Goal: Obtain resource: Download file/media

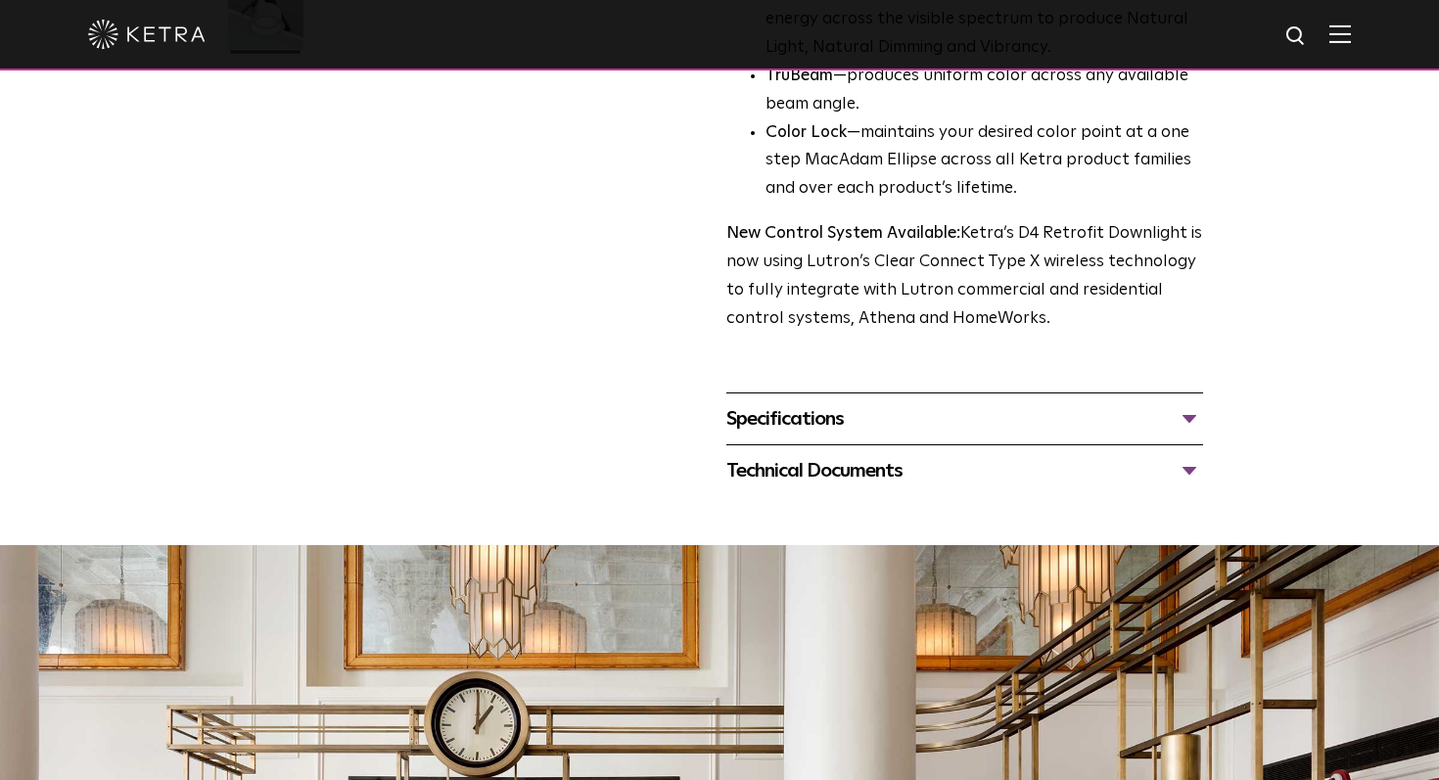
scroll to position [258, 0]
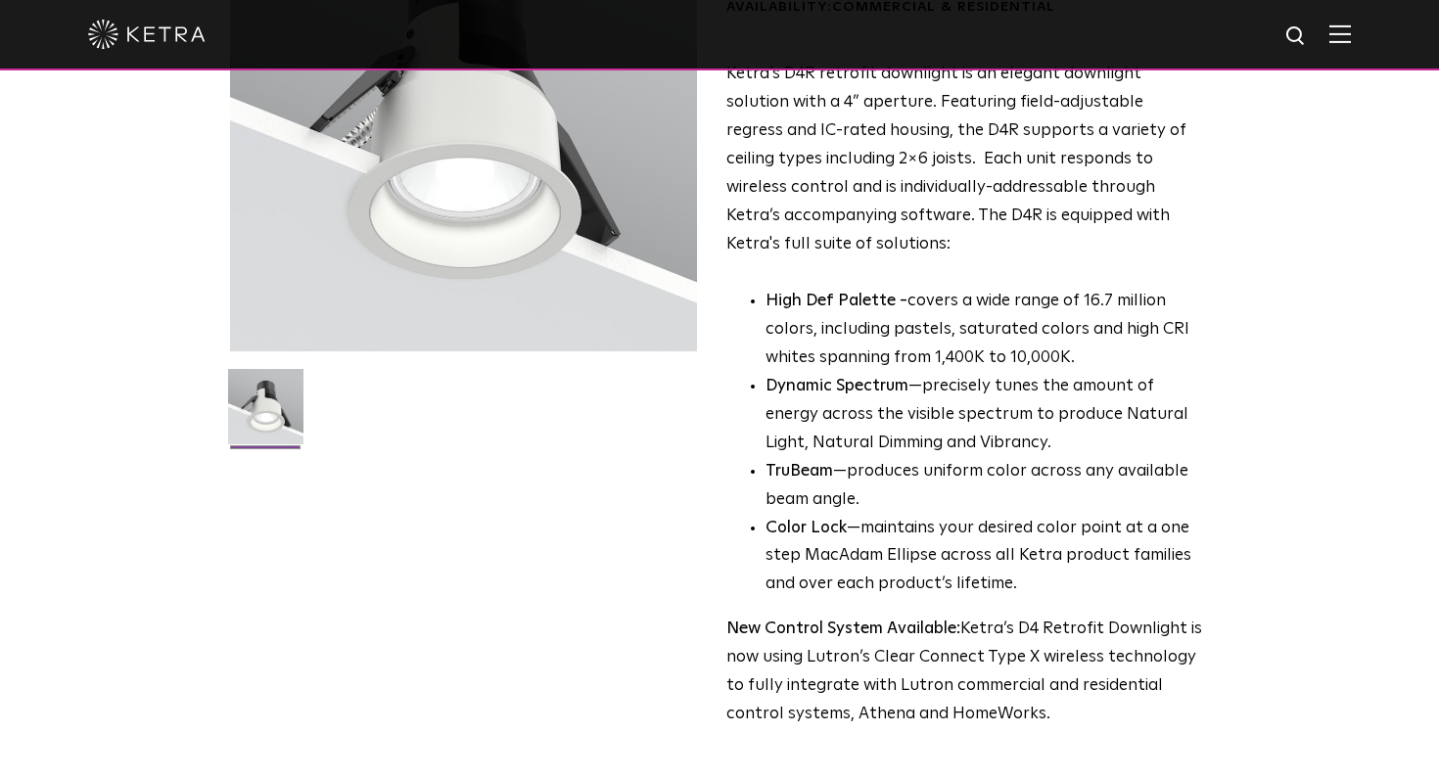
click at [495, 177] on div at bounding box center [463, 118] width 467 height 467
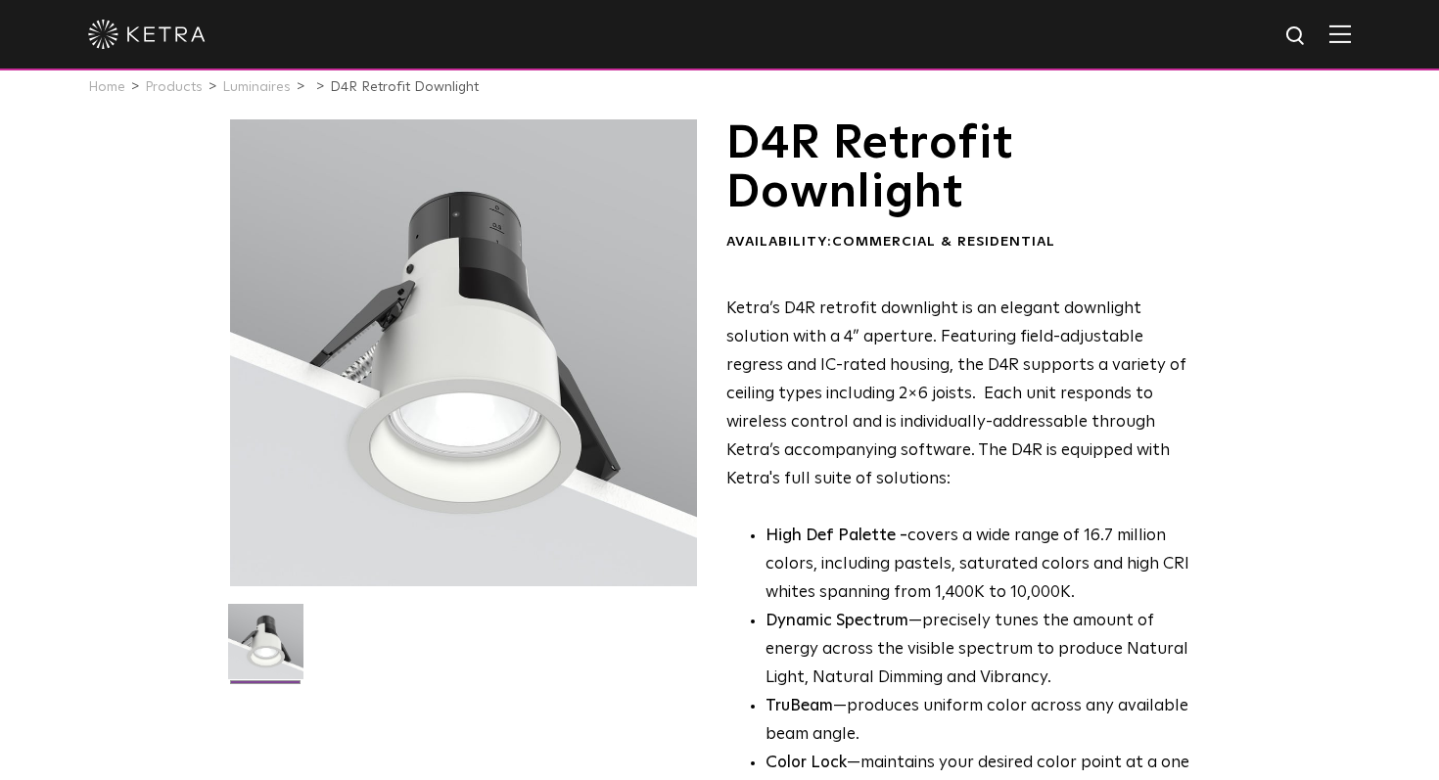
scroll to position [0, 0]
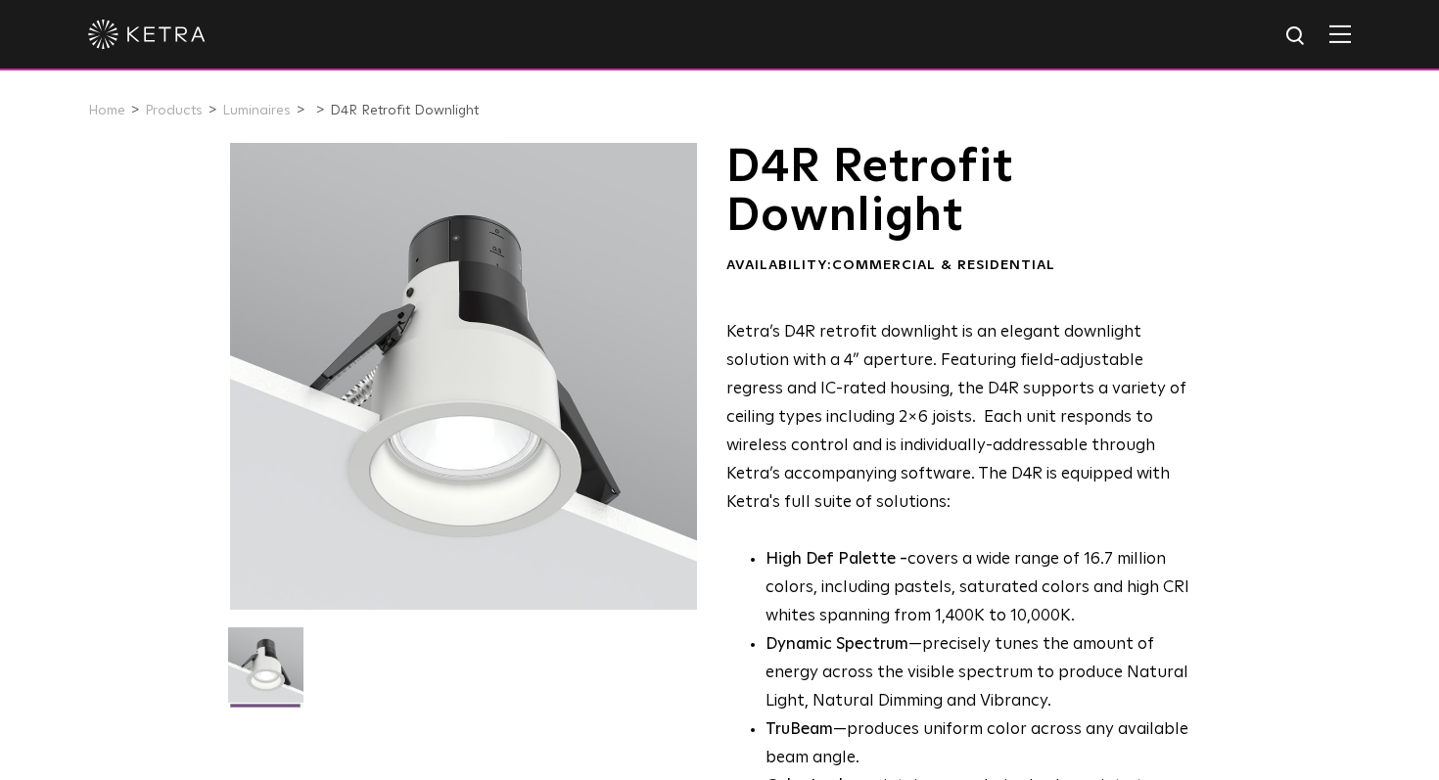
click at [1342, 38] on img at bounding box center [1340, 33] width 22 height 19
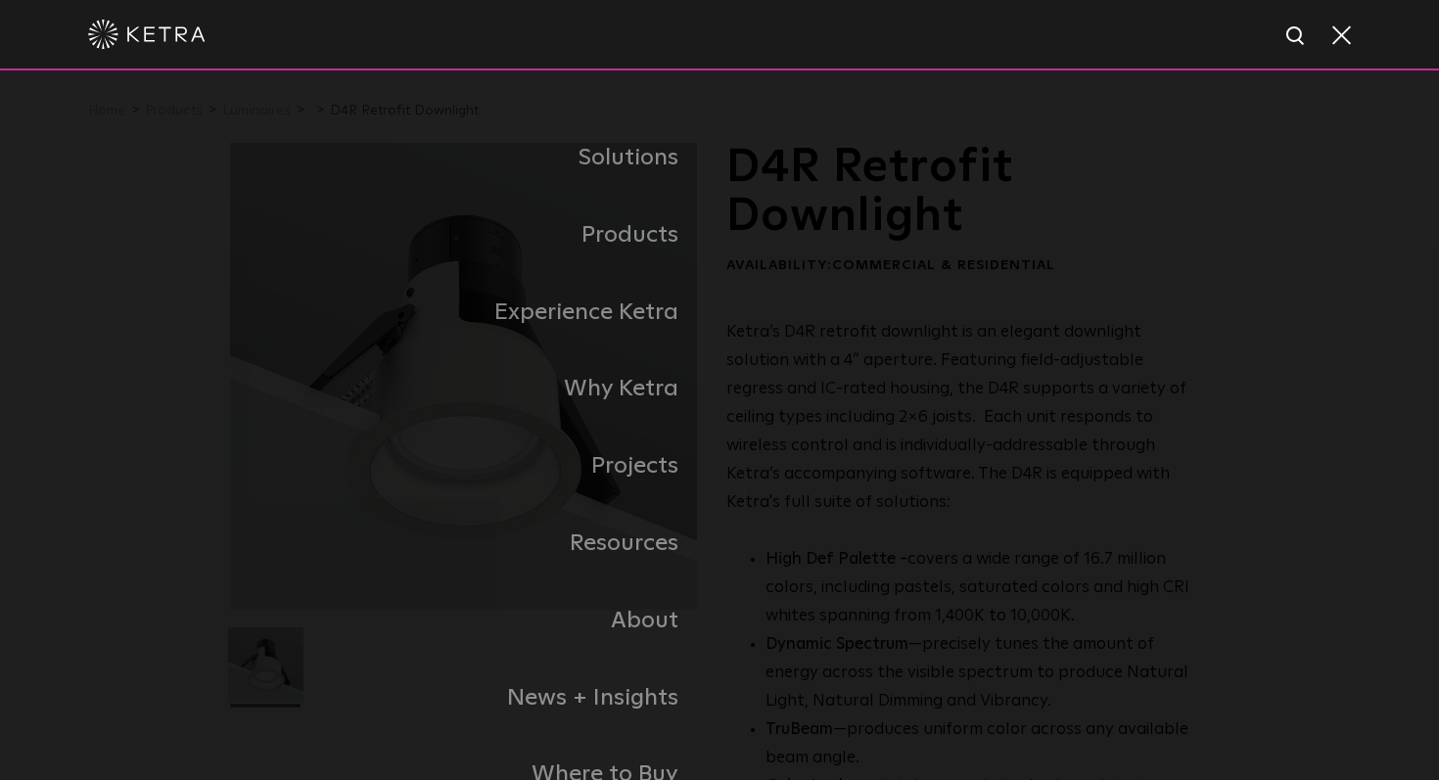
click at [1225, 339] on div "Solutions Commercial Residential Products Commercial Products Residential Produ…" at bounding box center [719, 466] width 1018 height 694
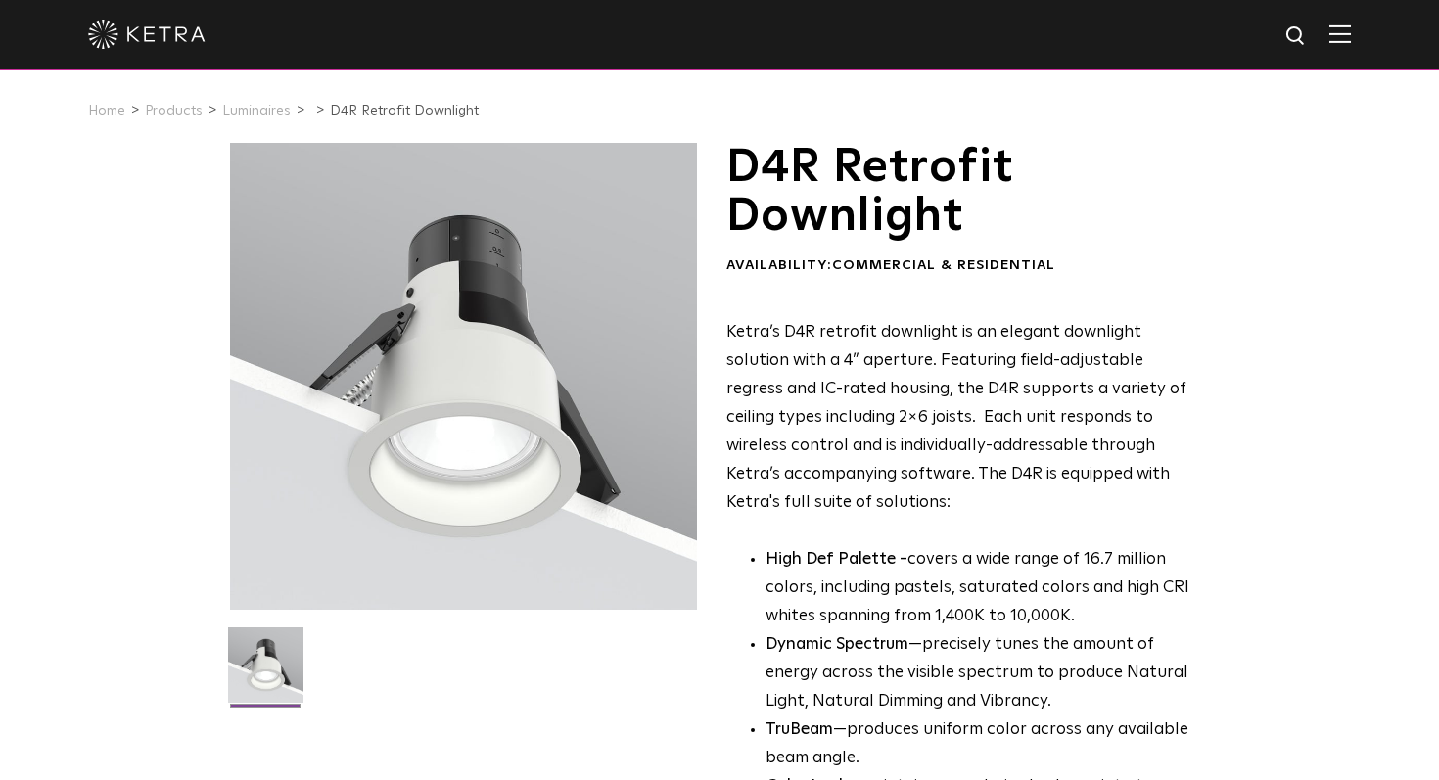
click at [1329, 32] on img at bounding box center [1340, 33] width 22 height 19
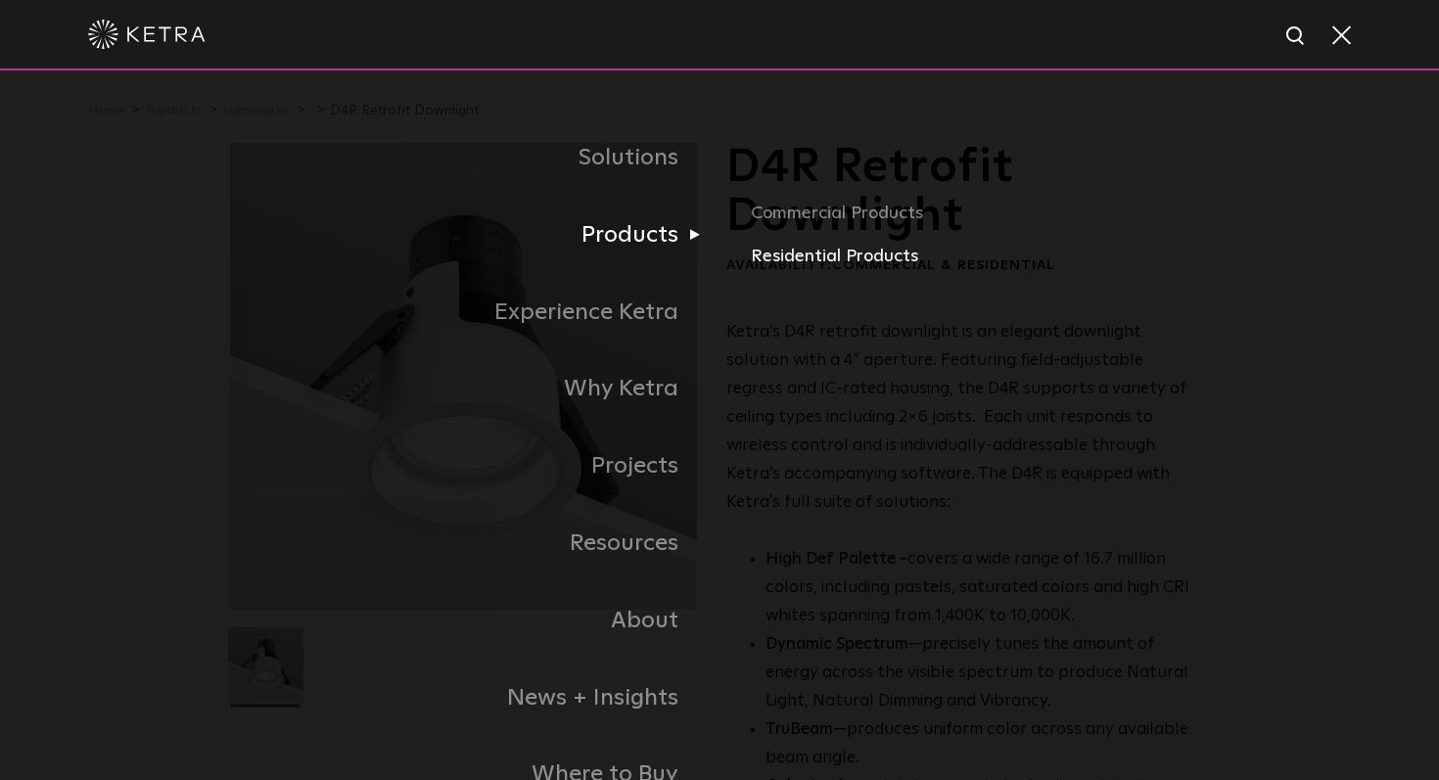
click at [864, 256] on link "Residential Products" at bounding box center [980, 257] width 458 height 28
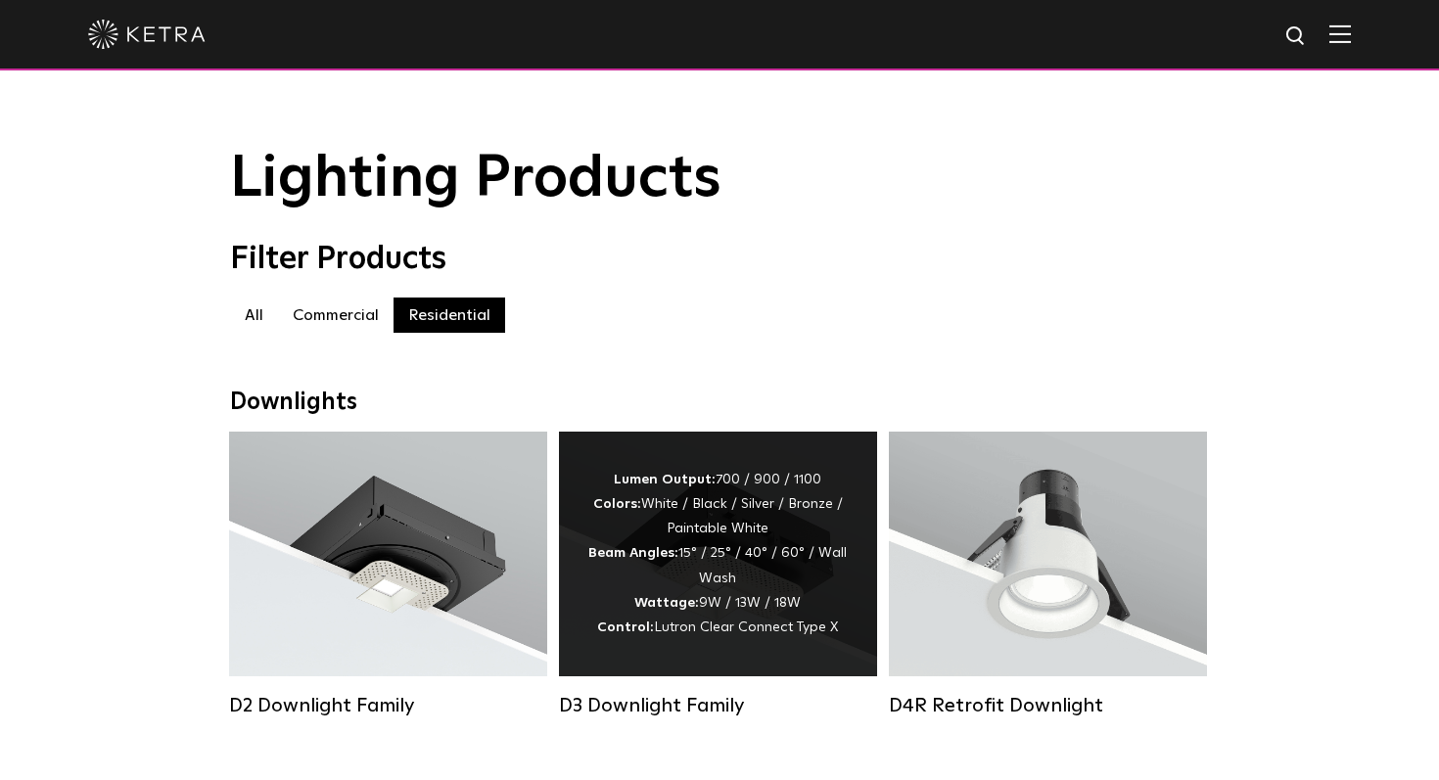
scroll to position [266, 0]
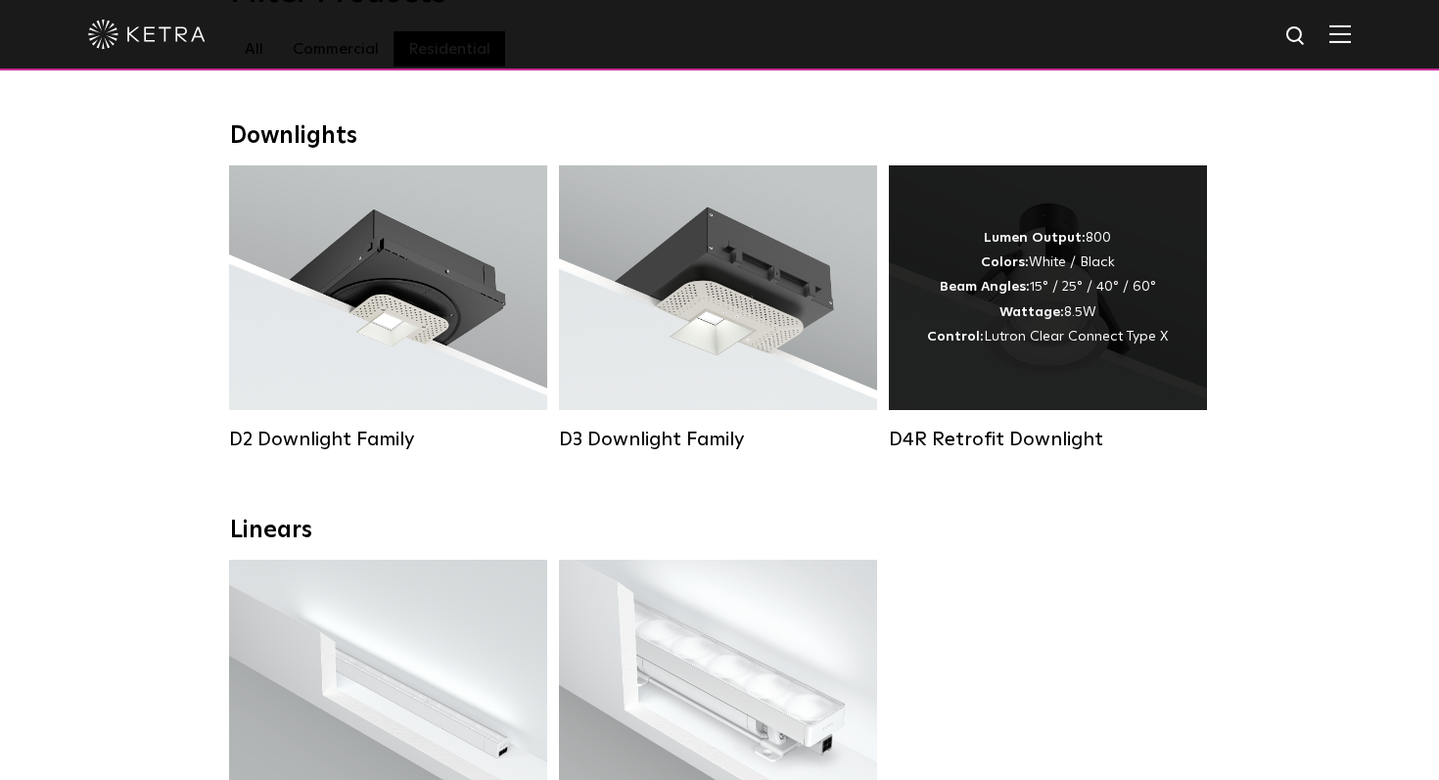
click at [1009, 329] on div "Lumen Output: 800 Colors: White / Black Beam Angles: 15° / 25° / 40° / 60° Watt…" at bounding box center [1047, 287] width 241 height 123
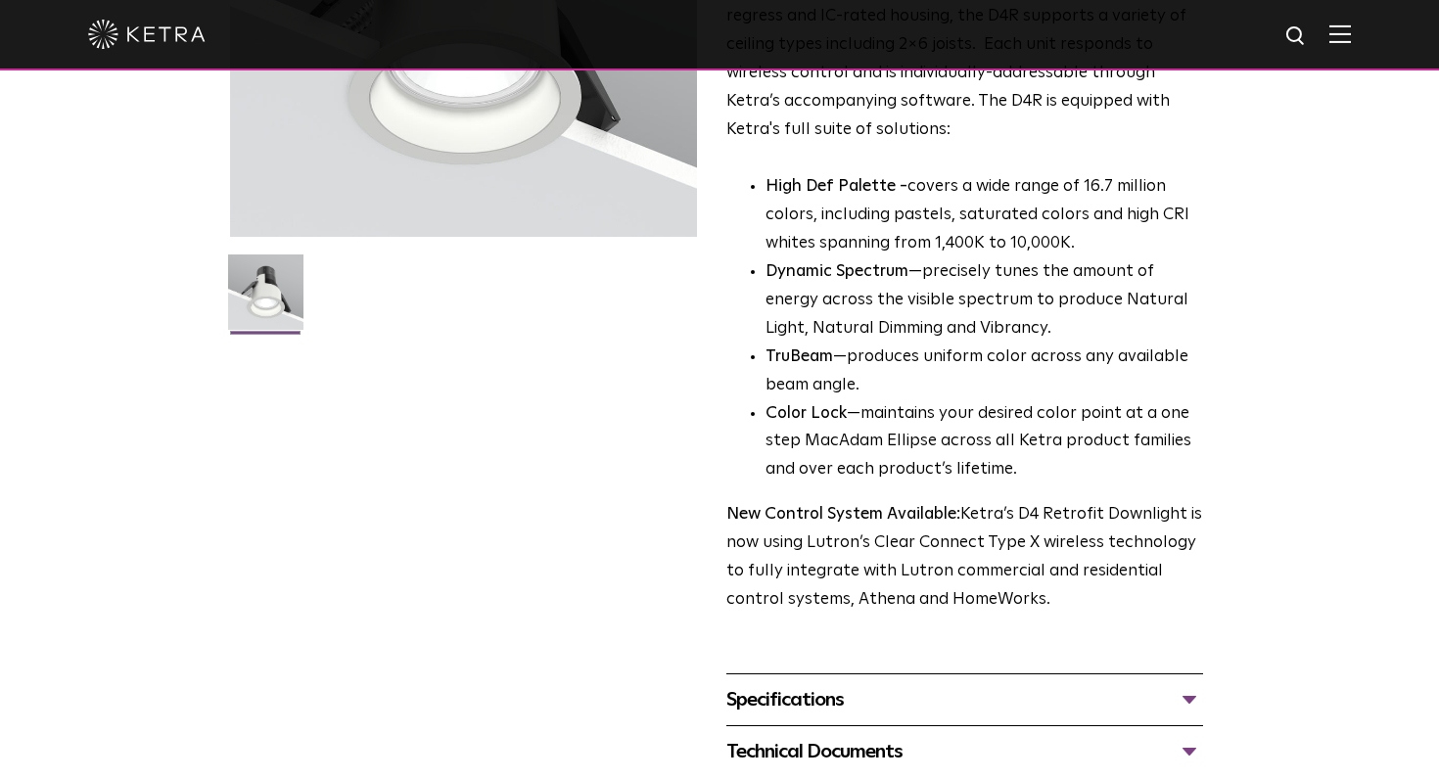
scroll to position [375, 0]
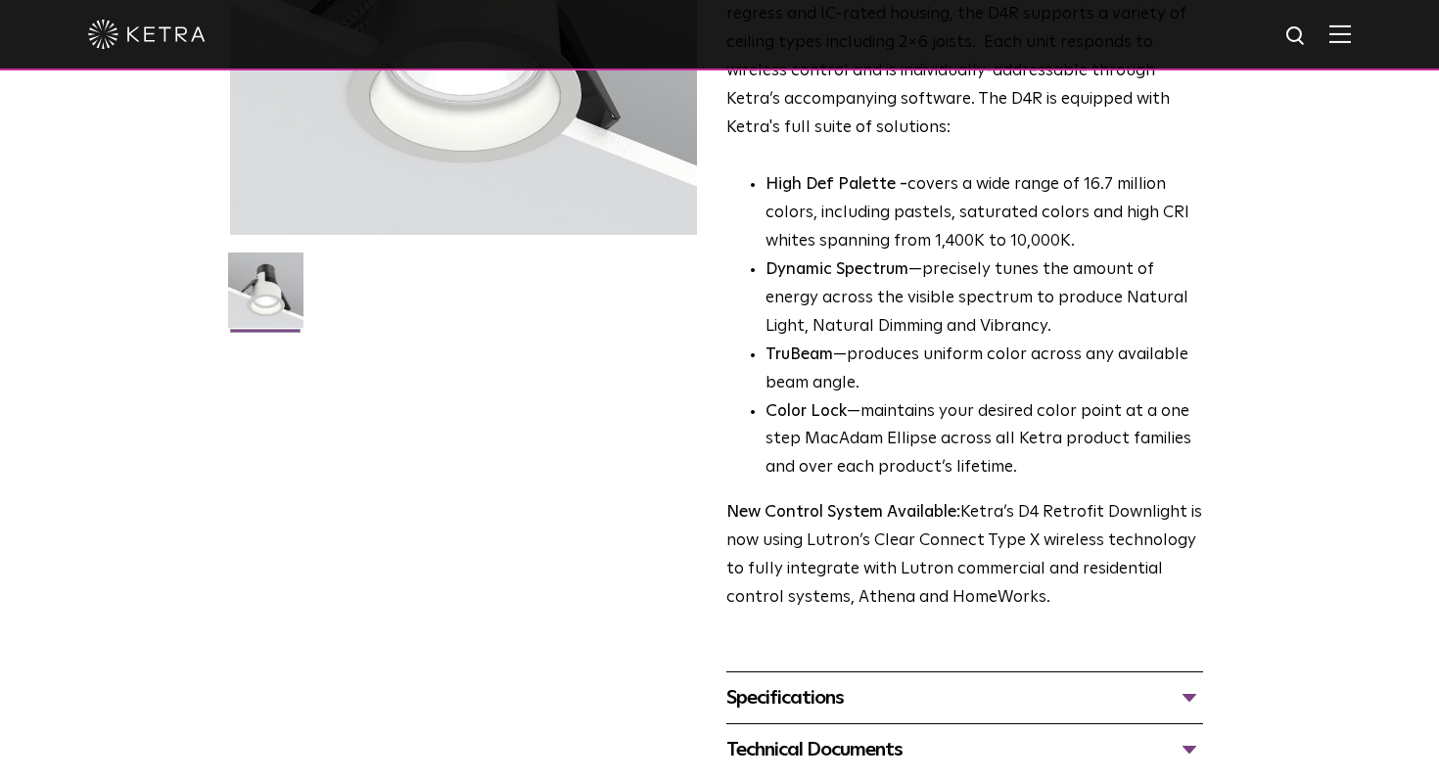
click at [949, 705] on div "Specifications" at bounding box center [964, 697] width 477 height 31
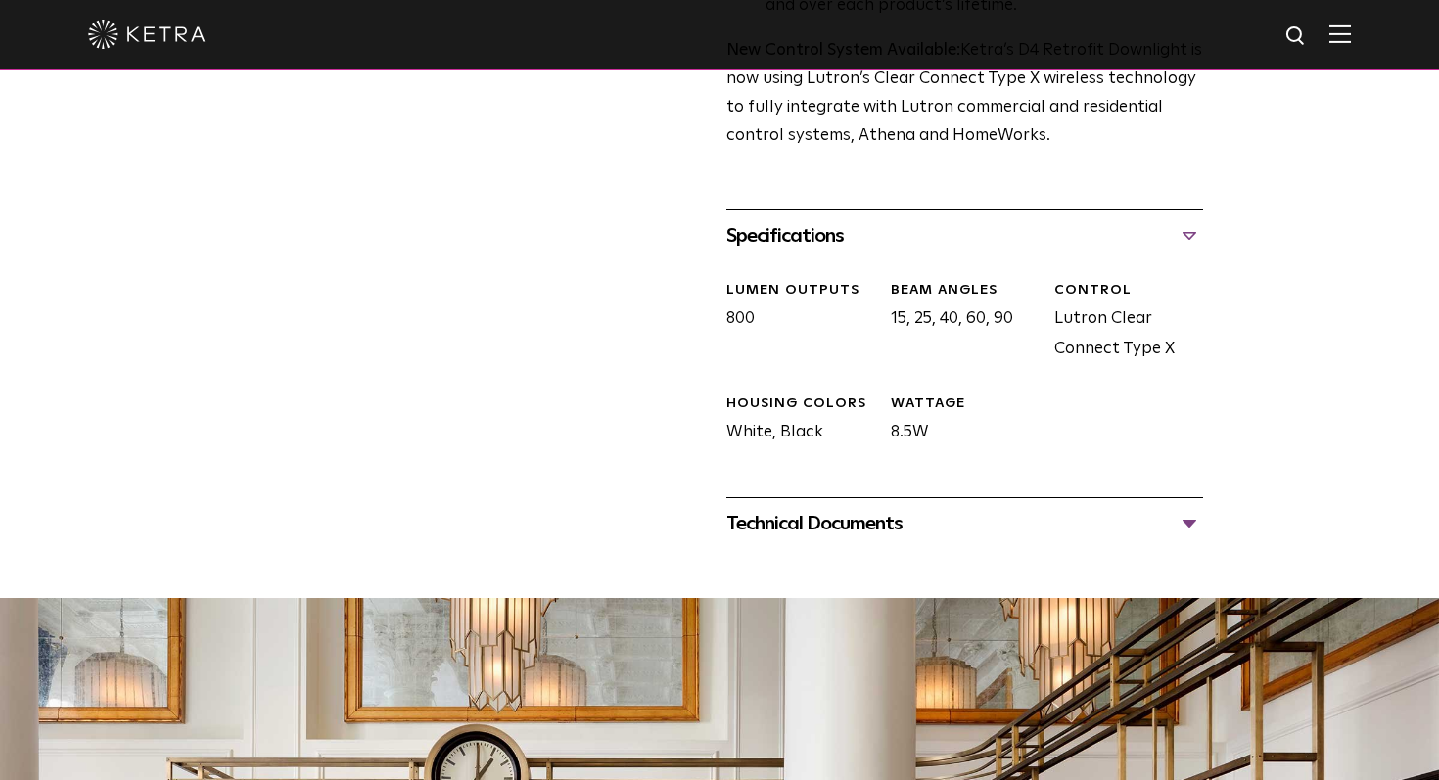
scroll to position [882, 0]
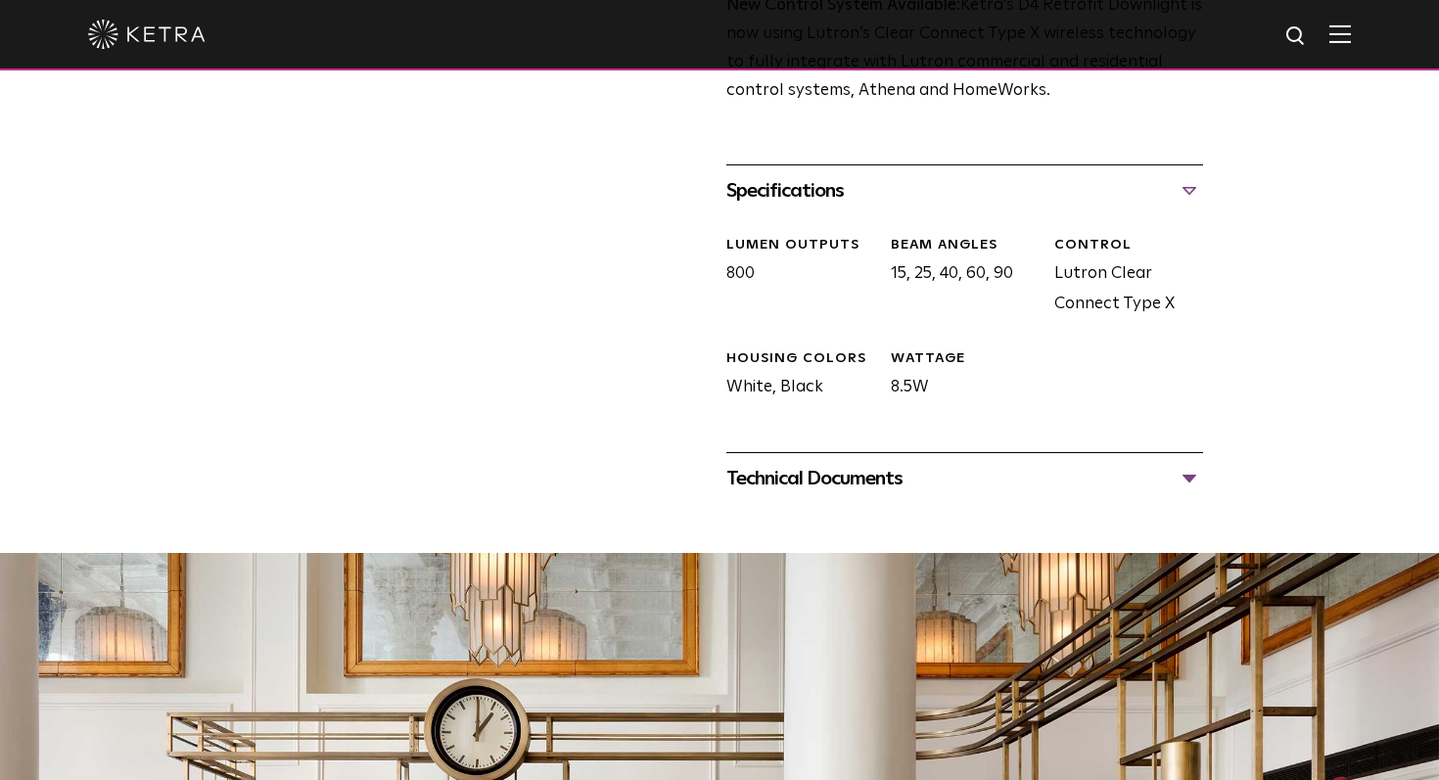
click at [899, 470] on div "Technical Documents" at bounding box center [964, 478] width 477 height 31
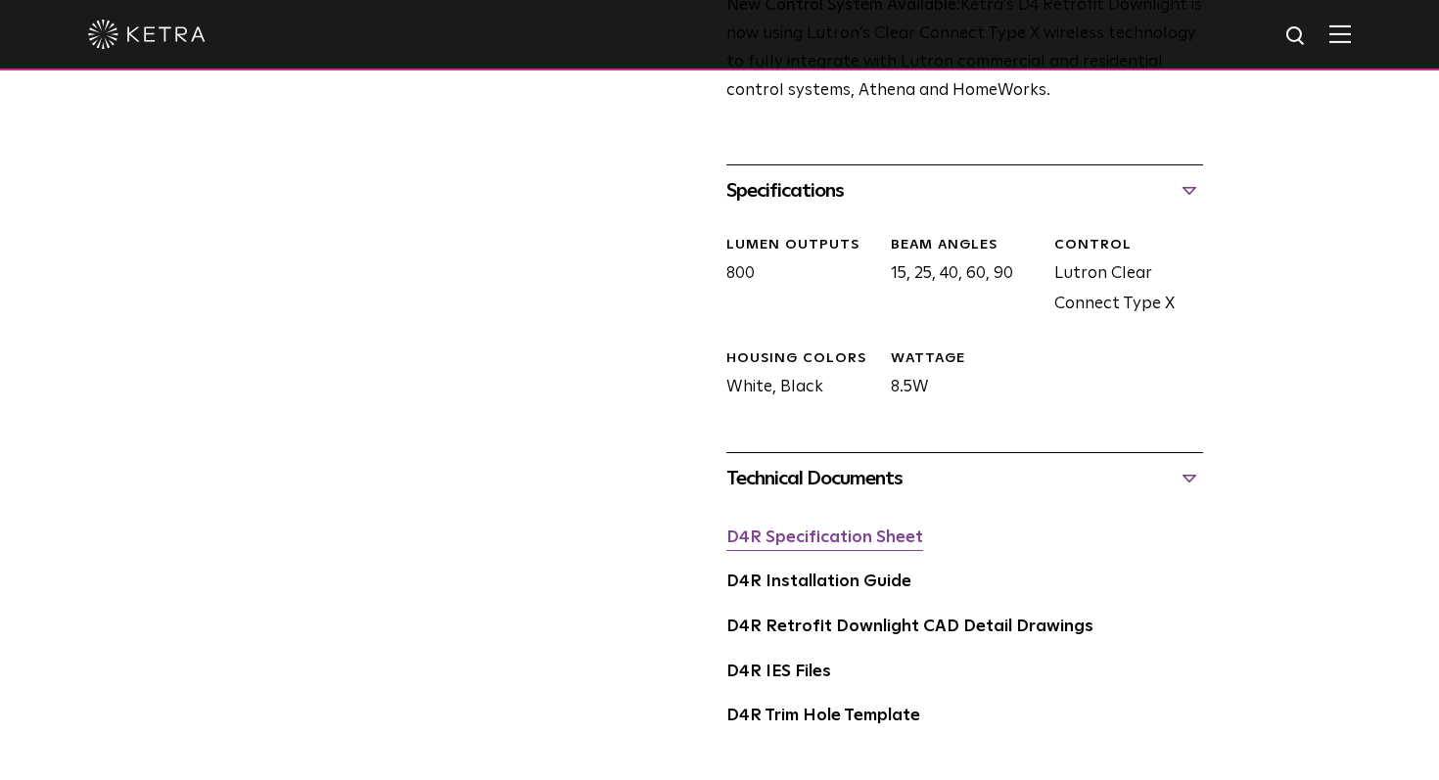
click at [865, 537] on link "D4R Specification Sheet" at bounding box center [824, 537] width 197 height 17
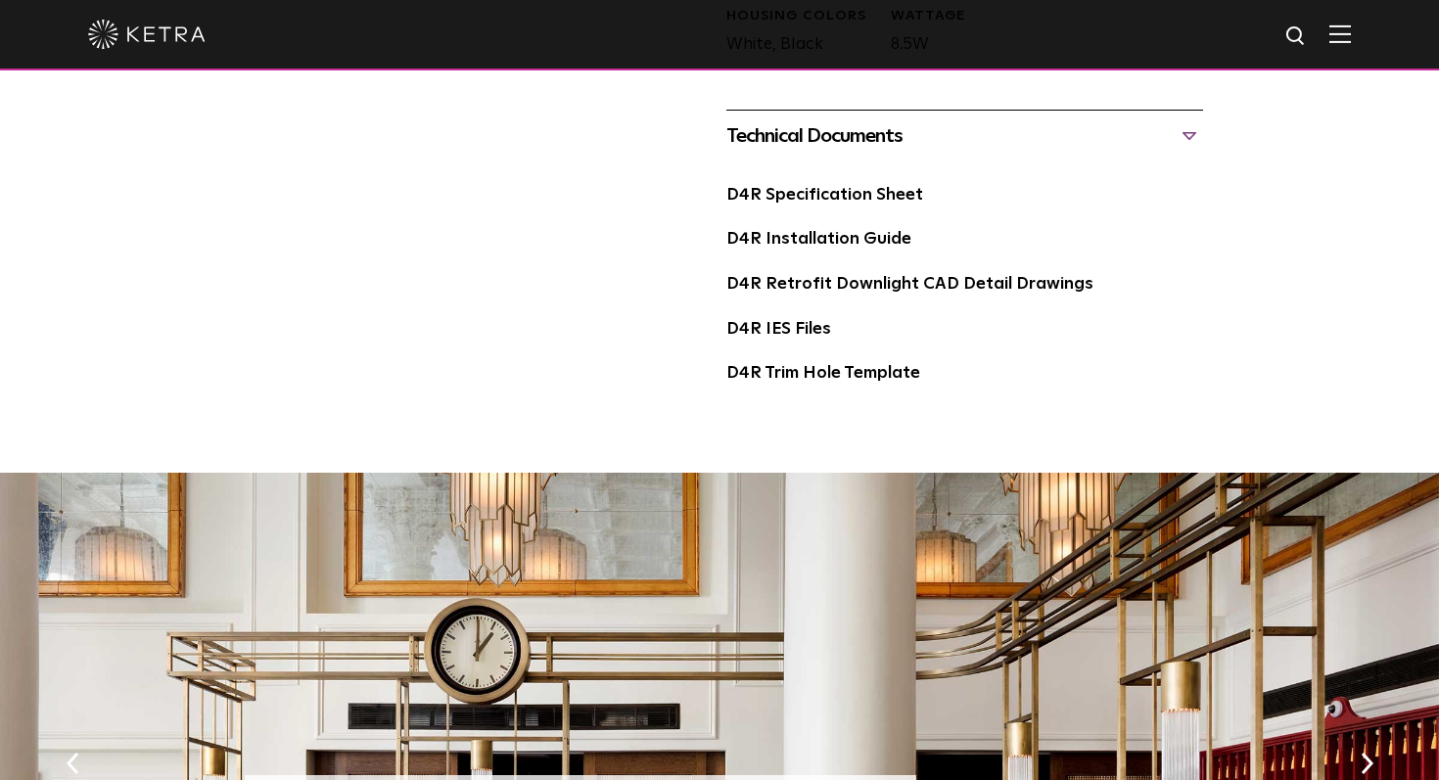
scroll to position [1170, 0]
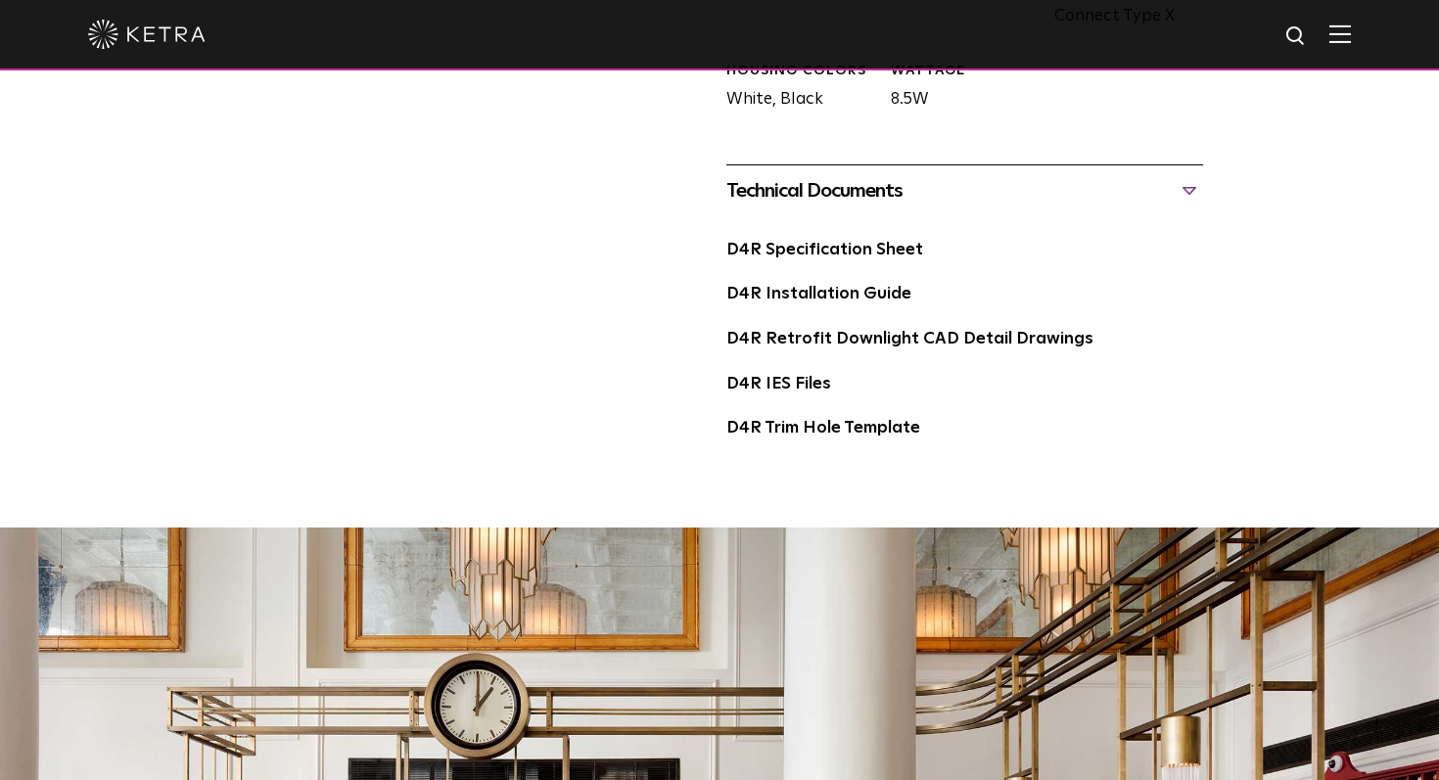
click at [852, 437] on div "D4R Trim Hole Template" at bounding box center [964, 436] width 477 height 45
click at [861, 432] on link "D4R Trim Hole Template" at bounding box center [823, 428] width 194 height 17
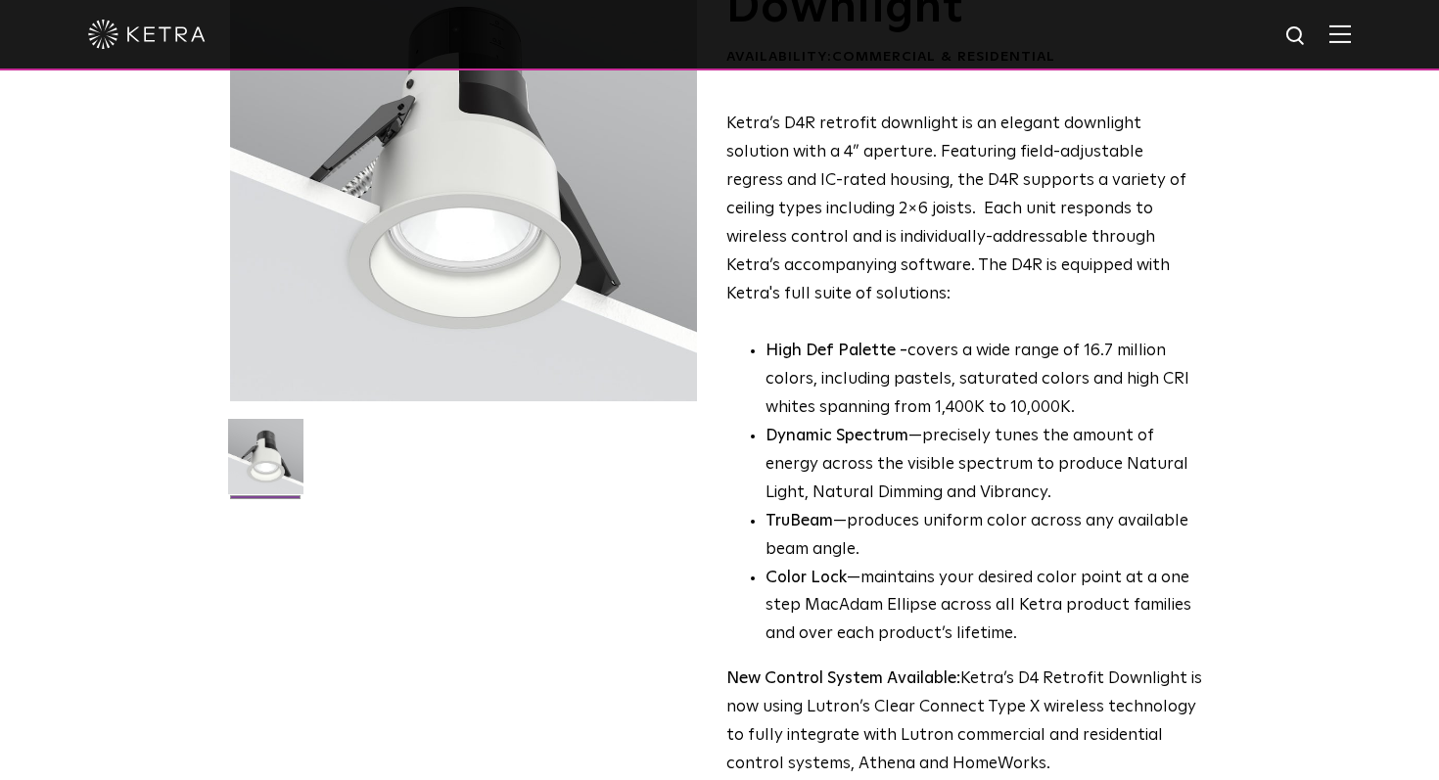
scroll to position [0, 0]
